Goal: Transaction & Acquisition: Book appointment/travel/reservation

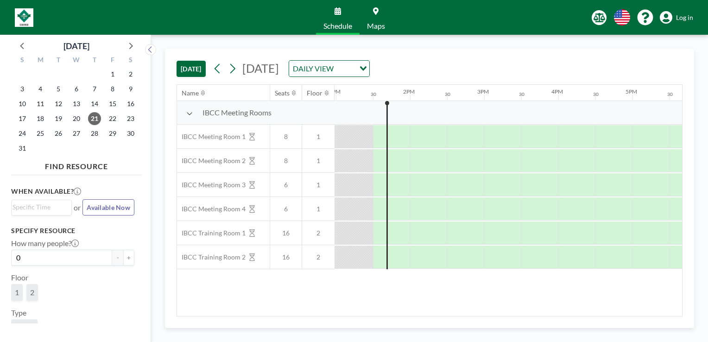
scroll to position [0, 964]
click at [232, 69] on icon at bounding box center [232, 69] width 9 height 14
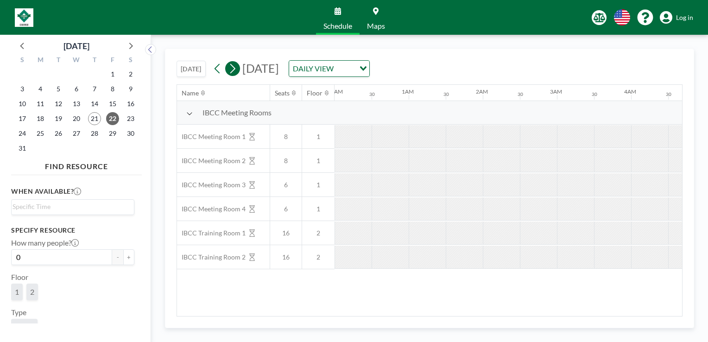
click at [232, 69] on icon at bounding box center [232, 69] width 9 height 14
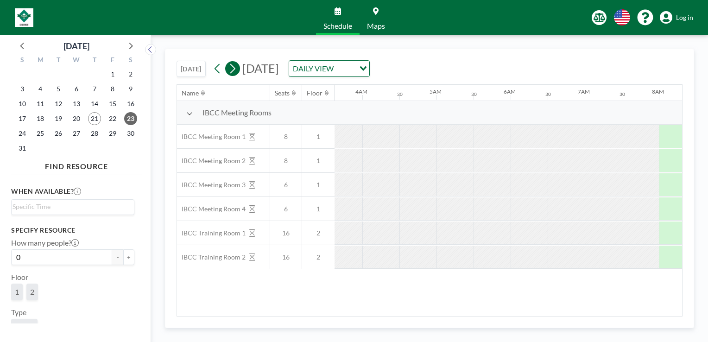
click at [232, 69] on icon at bounding box center [232, 69] width 9 height 14
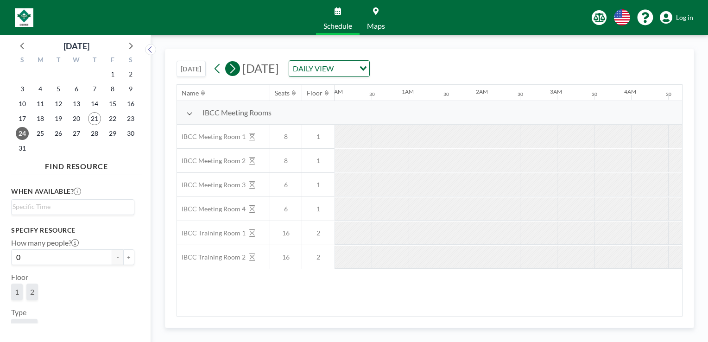
click at [232, 69] on icon at bounding box center [232, 69] width 9 height 14
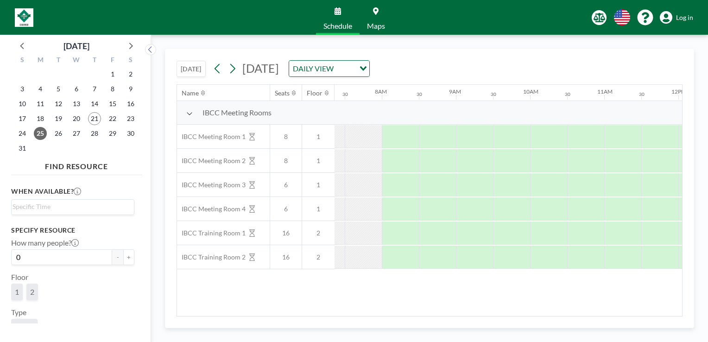
scroll to position [0, 556]
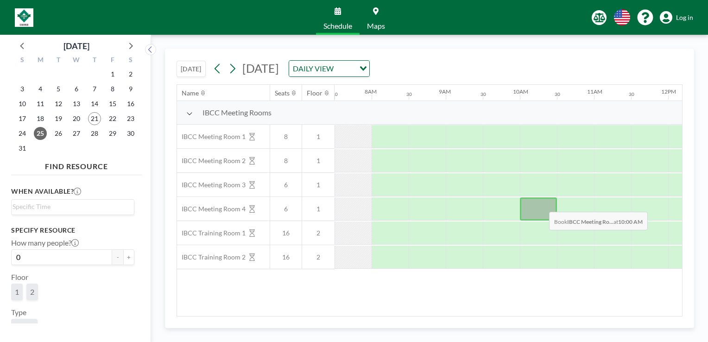
click at [542, 204] on div at bounding box center [538, 209] width 37 height 23
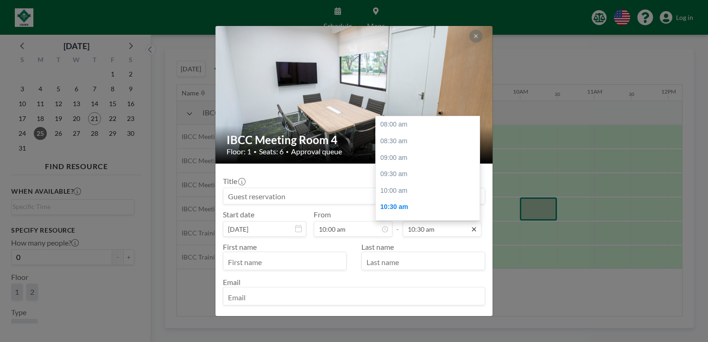
scroll to position [83, 0]
click at [415, 156] on div "11:30 am" at bounding box center [430, 158] width 108 height 17
type input "11:30 am"
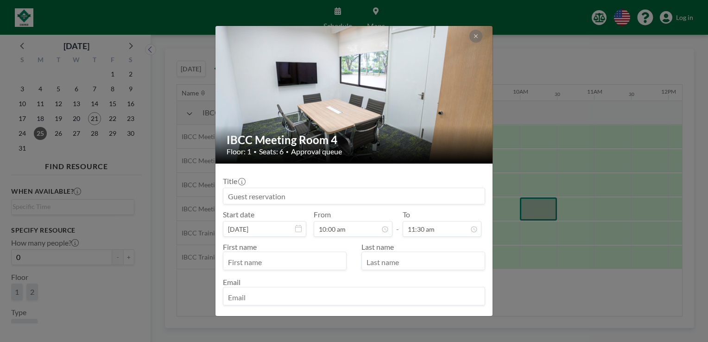
click at [305, 198] on input at bounding box center [353, 196] width 261 height 16
type input "Reserved by [PERSON_NAME]"
type input "[PERSON_NAME]"
type input "Tong"
type input "[PERSON_NAME][EMAIL_ADDRESS][PERSON_NAME]"
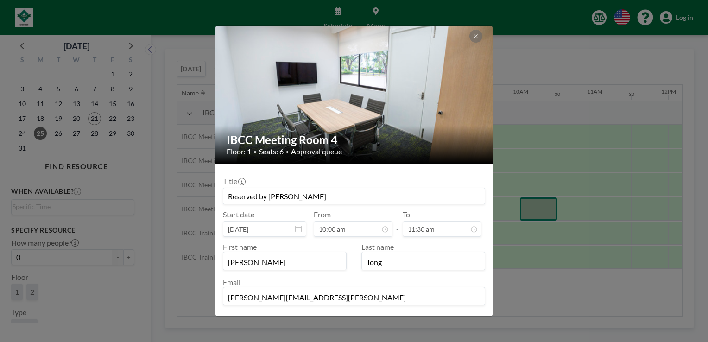
scroll to position [39, 0]
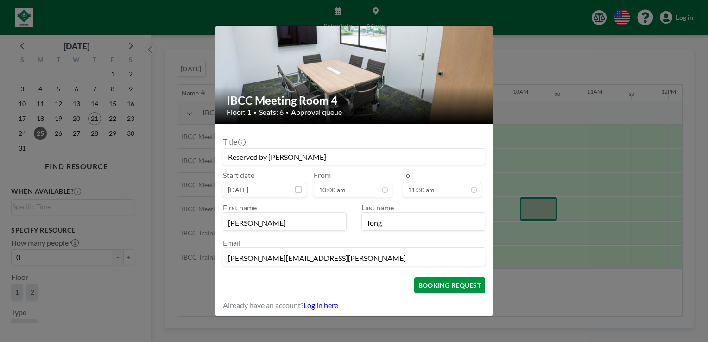
click at [456, 285] on button "BOOKING REQUEST" at bounding box center [449, 285] width 71 height 16
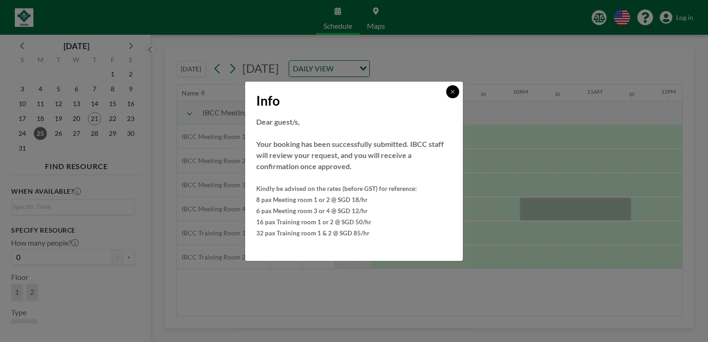
click at [451, 94] on icon at bounding box center [453, 92] width 6 height 6
